Goal: Task Accomplishment & Management: Use online tool/utility

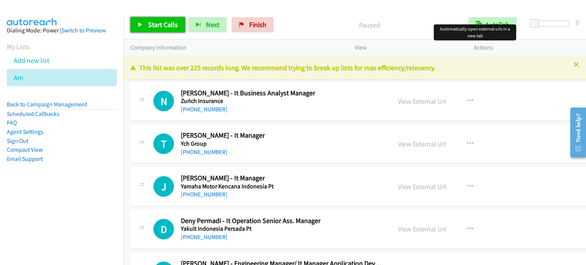
click at [163, 25] on span "Start Calls" at bounding box center [163, 24] width 30 height 9
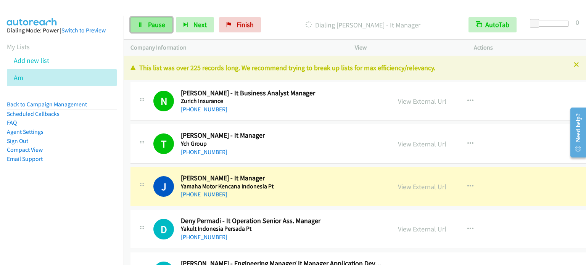
click at [148, 21] on span "Pause" at bounding box center [156, 24] width 17 height 9
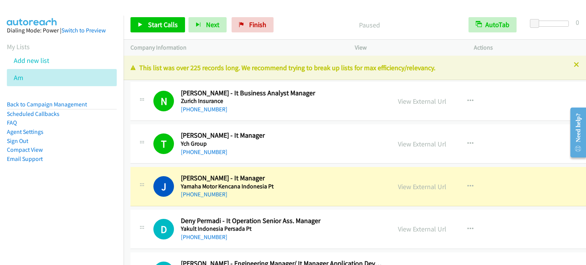
drag, startPoint x: 50, startPoint y: 216, endPoint x: 54, endPoint y: 218, distance: 4.6
click at [50, 216] on nav "Dialing Mode: Power | Switch to Preview My Lists Add new list Am Back to Campai…" at bounding box center [62, 148] width 124 height 265
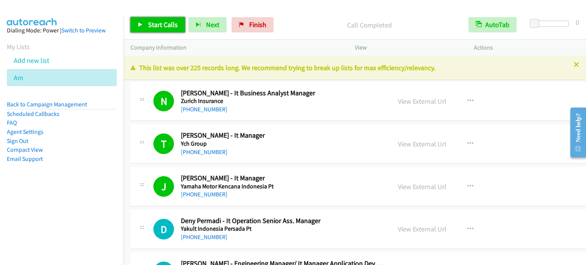
click at [157, 23] on span "Start Calls" at bounding box center [163, 24] width 30 height 9
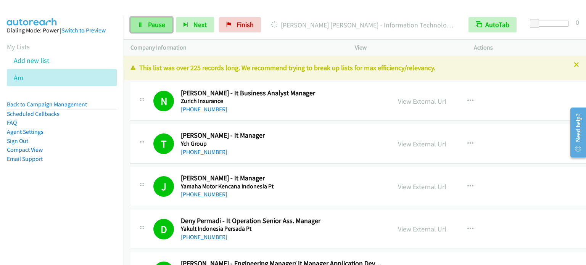
click at [159, 21] on span "Pause" at bounding box center [156, 24] width 17 height 9
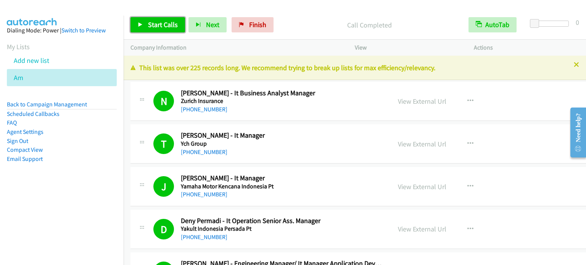
click at [157, 20] on span "Start Calls" at bounding box center [163, 24] width 30 height 9
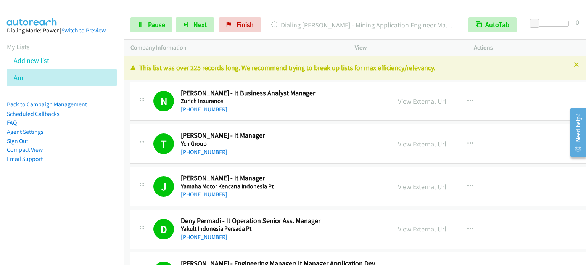
click at [31, 225] on nav "Dialing Mode: Power | Switch to Preview My Lists Add new list Am Back to Campai…" at bounding box center [62, 148] width 124 height 265
click at [166, 23] on link "Pause" at bounding box center [151, 24] width 42 height 15
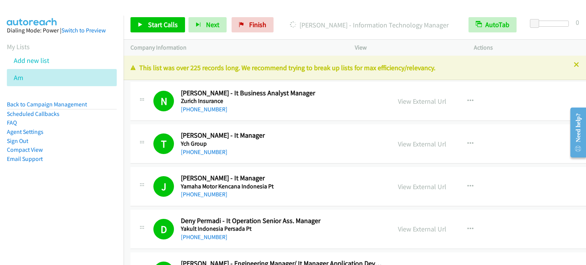
drag, startPoint x: 64, startPoint y: 163, endPoint x: 123, endPoint y: 79, distance: 101.9
click at [64, 163] on li "Email Support" at bounding box center [62, 158] width 110 height 9
click at [167, 22] on span "Start Calls" at bounding box center [163, 24] width 30 height 9
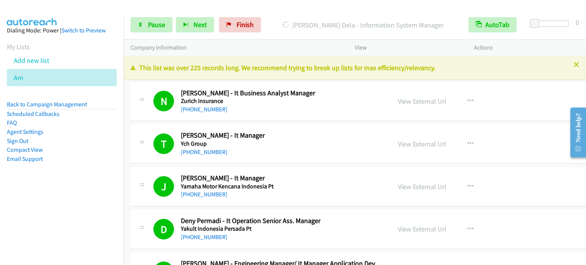
click at [72, 209] on nav "Dialing Mode: Power | Switch to Preview My Lists Add new list Am Back to Campai…" at bounding box center [62, 148] width 124 height 265
click at [167, 24] on link "Pause" at bounding box center [151, 24] width 42 height 15
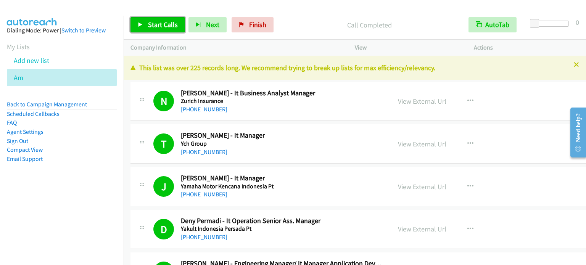
click at [162, 26] on span "Start Calls" at bounding box center [163, 24] width 30 height 9
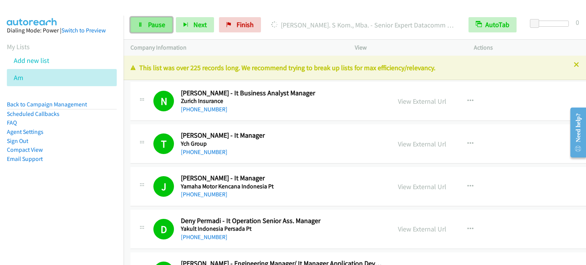
click at [153, 23] on span "Pause" at bounding box center [156, 24] width 17 height 9
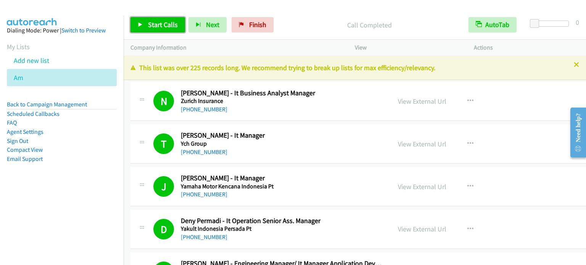
click at [155, 24] on span "Start Calls" at bounding box center [163, 24] width 30 height 9
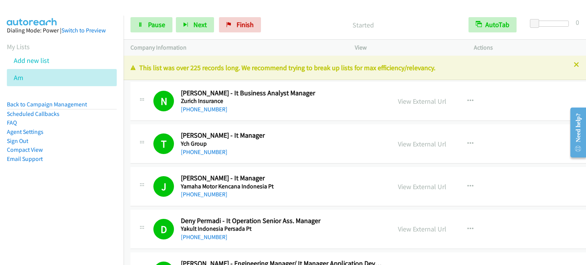
click at [63, 151] on li "Compact View" at bounding box center [62, 149] width 110 height 9
click at [152, 24] on span "Pause" at bounding box center [156, 24] width 17 height 9
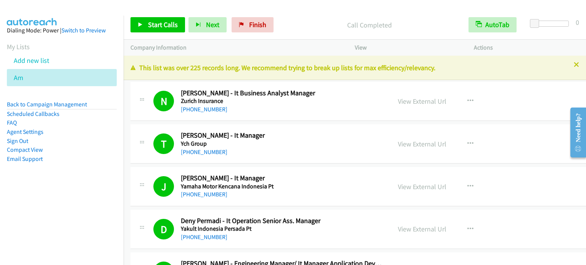
click at [450, 12] on div "Start Calls Pause Next Finish Call Completed AutoTab AutoTab 0" at bounding box center [355, 24] width 462 height 29
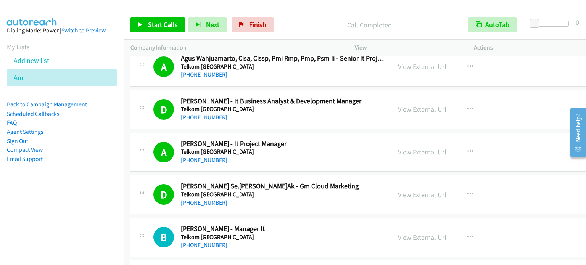
click at [421, 149] on link "View External Url" at bounding box center [422, 152] width 48 height 9
click at [163, 23] on span "Start Calls" at bounding box center [163, 24] width 30 height 9
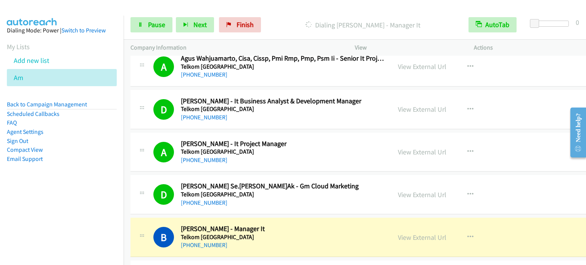
drag, startPoint x: 63, startPoint y: 182, endPoint x: 104, endPoint y: 117, distance: 77.1
click at [63, 182] on aside "Dialing Mode: Power | Switch to Preview My Lists Add new list Am Back to Campai…" at bounding box center [62, 107] width 124 height 182
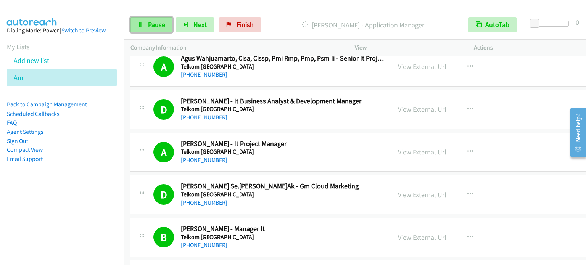
click at [155, 24] on span "Pause" at bounding box center [156, 24] width 17 height 9
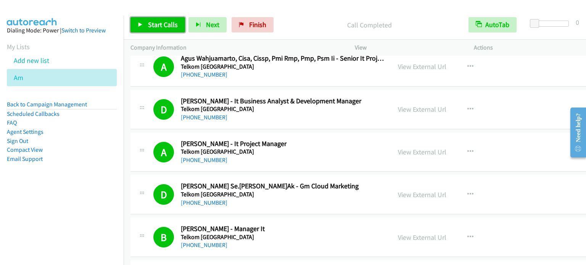
click at [167, 24] on span "Start Calls" at bounding box center [163, 24] width 30 height 9
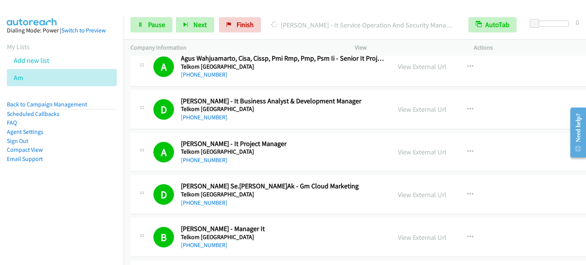
click at [44, 228] on nav "Dialing Mode: Power | Switch to Preview My Lists Add new list Am Back to Campai…" at bounding box center [62, 148] width 124 height 265
click at [155, 24] on span "Pause" at bounding box center [156, 24] width 17 height 9
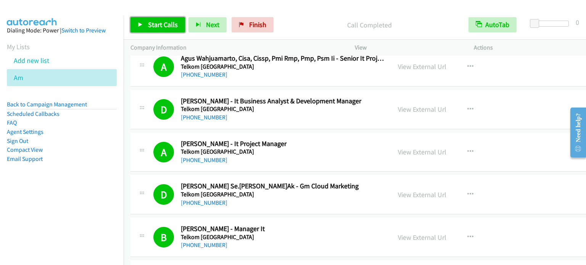
click at [156, 26] on span "Start Calls" at bounding box center [163, 24] width 30 height 9
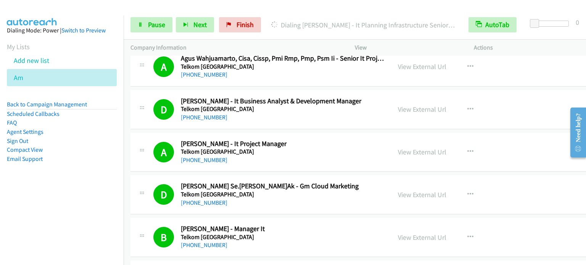
drag, startPoint x: 69, startPoint y: 162, endPoint x: 220, endPoint y: 48, distance: 189.6
click at [73, 160] on li "Email Support" at bounding box center [62, 158] width 110 height 9
click at [156, 19] on link "Pause" at bounding box center [151, 24] width 42 height 15
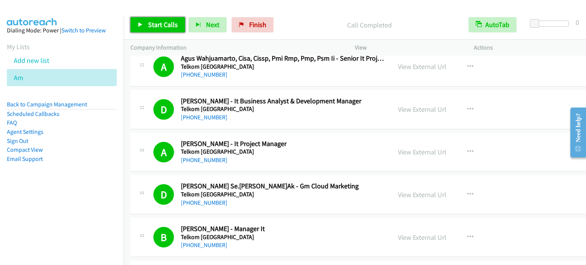
click at [169, 24] on span "Start Calls" at bounding box center [163, 24] width 30 height 9
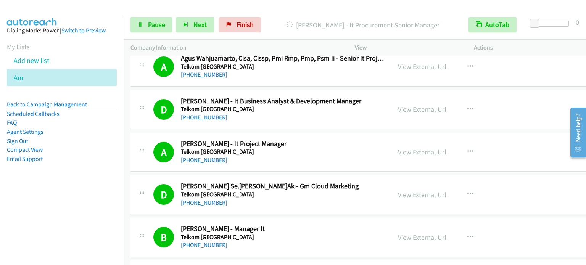
click at [74, 183] on aside "Dialing Mode: Power | Switch to Preview My Lists Add new list Am Back to Campai…" at bounding box center [62, 107] width 124 height 182
click at [41, 196] on aside "Dialing Mode: Power | Switch to Preview My Lists Add new list Am Back to Campai…" at bounding box center [62, 107] width 124 height 182
click at [151, 24] on span "Pause" at bounding box center [156, 24] width 17 height 9
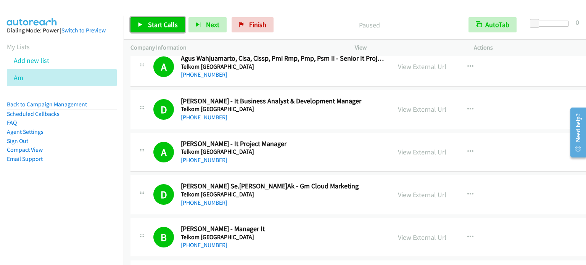
click at [168, 19] on link "Start Calls" at bounding box center [157, 24] width 55 height 15
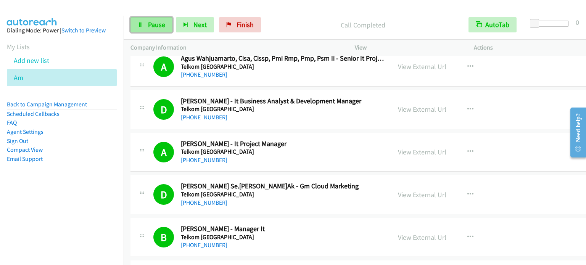
click at [150, 22] on span "Pause" at bounding box center [156, 24] width 17 height 9
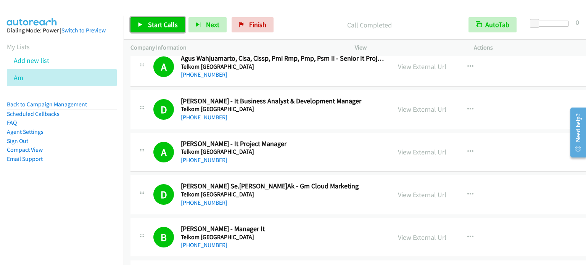
click at [162, 22] on span "Start Calls" at bounding box center [163, 24] width 30 height 9
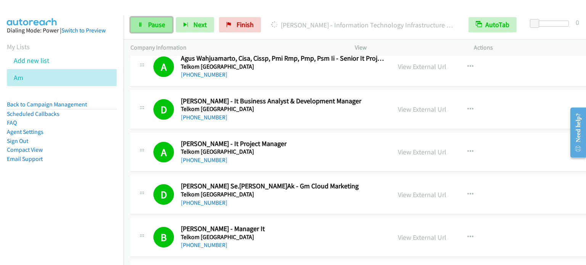
click at [159, 23] on span "Pause" at bounding box center [156, 24] width 17 height 9
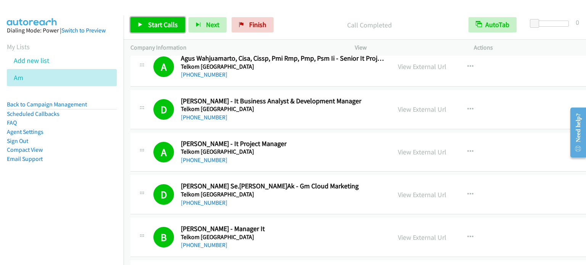
click at [161, 29] on span "Start Calls" at bounding box center [163, 24] width 30 height 9
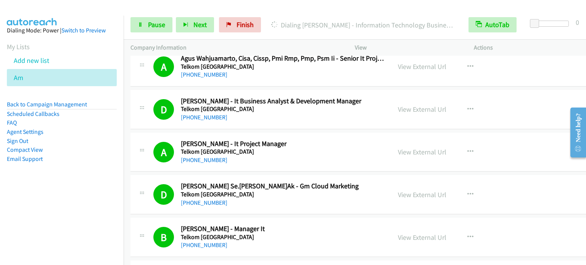
drag, startPoint x: 77, startPoint y: 179, endPoint x: 81, endPoint y: 166, distance: 14.4
click at [77, 180] on aside "Dialing Mode: Power | Switch to Preview My Lists Add new list Am Back to Campai…" at bounding box center [62, 107] width 124 height 182
click at [64, 205] on nav "Dialing Mode: Power | Switch to Preview My Lists Add new list Am Back to Campai…" at bounding box center [62, 148] width 124 height 265
click at [48, 198] on aside "Dialing Mode: Power | Switch to Preview My Lists Add new list Am Back to Campai…" at bounding box center [62, 107] width 124 height 182
drag, startPoint x: 88, startPoint y: 191, endPoint x: 113, endPoint y: 150, distance: 48.2
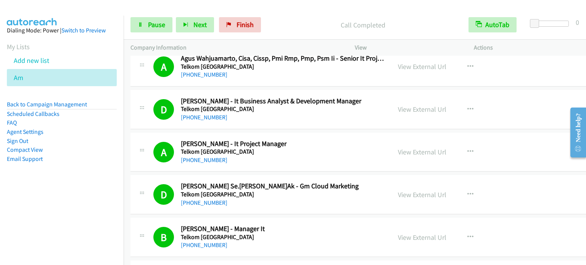
click at [88, 191] on aside "Dialing Mode: Power | Switch to Preview My Lists Add new list Am Back to Campai…" at bounding box center [62, 107] width 124 height 182
click at [163, 19] on link "Pause" at bounding box center [151, 24] width 42 height 15
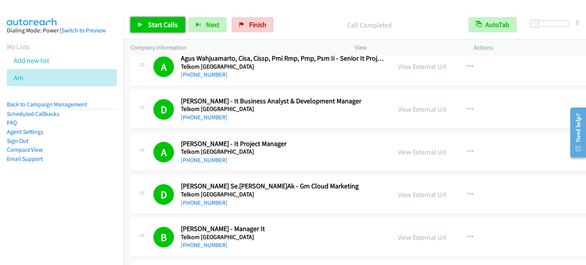
click at [154, 26] on span "Start Calls" at bounding box center [163, 24] width 30 height 9
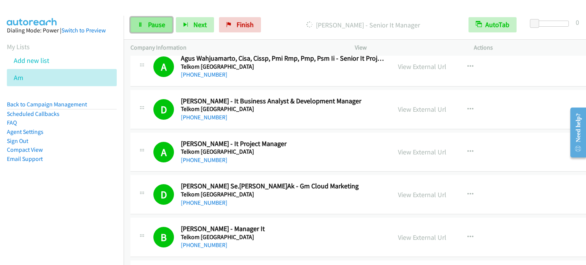
click at [154, 22] on span "Pause" at bounding box center [156, 24] width 17 height 9
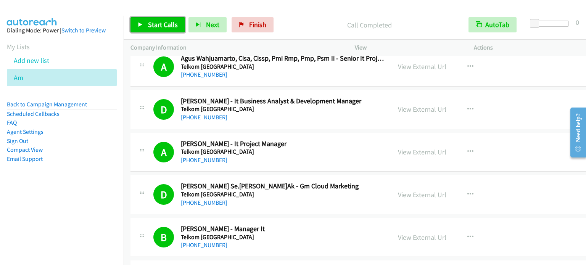
click at [171, 24] on span "Start Calls" at bounding box center [163, 24] width 30 height 9
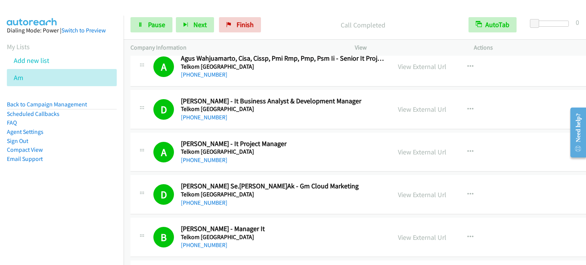
click at [82, 207] on nav "Dialing Mode: Power | Switch to Preview My Lists Add new list Am Back to Campai…" at bounding box center [62, 148] width 124 height 265
click at [80, 186] on aside "Dialing Mode: Power | Switch to Preview My Lists Add new list Am Back to Campai…" at bounding box center [62, 107] width 124 height 182
click at [71, 189] on aside "Dialing Mode: Power | Switch to Preview My Lists Add new list Am Back to Campai…" at bounding box center [62, 107] width 124 height 182
click at [58, 207] on nav "Dialing Mode: Power | Switch to Preview My Lists Add new list Am Back to Campai…" at bounding box center [62, 148] width 124 height 265
click at [76, 189] on aside "Dialing Mode: Power | Switch to Preview My Lists Add new list Am Back to Campai…" at bounding box center [62, 107] width 124 height 182
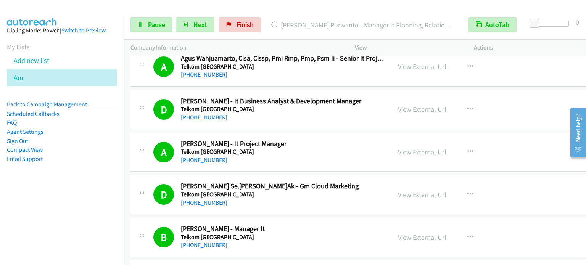
click at [94, 174] on aside "Dialing Mode: Power | Switch to Preview My Lists Add new list Am Back to Campai…" at bounding box center [62, 107] width 124 height 182
drag, startPoint x: 82, startPoint y: 181, endPoint x: 166, endPoint y: 47, distance: 158.7
click at [82, 182] on aside "Dialing Mode: Power | Switch to Preview My Lists Add new list Am Back to Campai…" at bounding box center [62, 107] width 124 height 182
click at [146, 23] on link "Pause" at bounding box center [151, 24] width 42 height 15
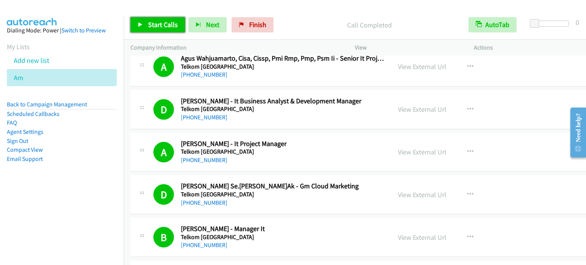
click at [165, 24] on span "Start Calls" at bounding box center [163, 24] width 30 height 9
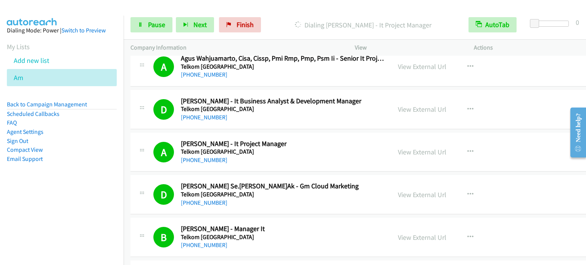
click at [87, 227] on nav "Dialing Mode: Power | Switch to Preview My Lists Add new list Am Back to Campai…" at bounding box center [62, 148] width 124 height 265
click at [89, 199] on nav "Dialing Mode: Power | Switch to Preview My Lists Add new list Am Back to Campai…" at bounding box center [62, 148] width 124 height 265
click at [156, 22] on span "Pause" at bounding box center [156, 24] width 17 height 9
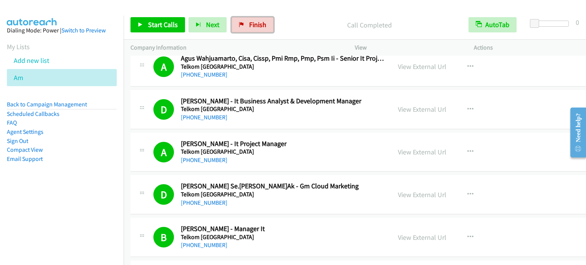
drag, startPoint x: 251, startPoint y: 23, endPoint x: 326, endPoint y: 32, distance: 76.0
click at [251, 23] on span "Finish" at bounding box center [257, 24] width 17 height 9
